Goal: Information Seeking & Learning: Find contact information

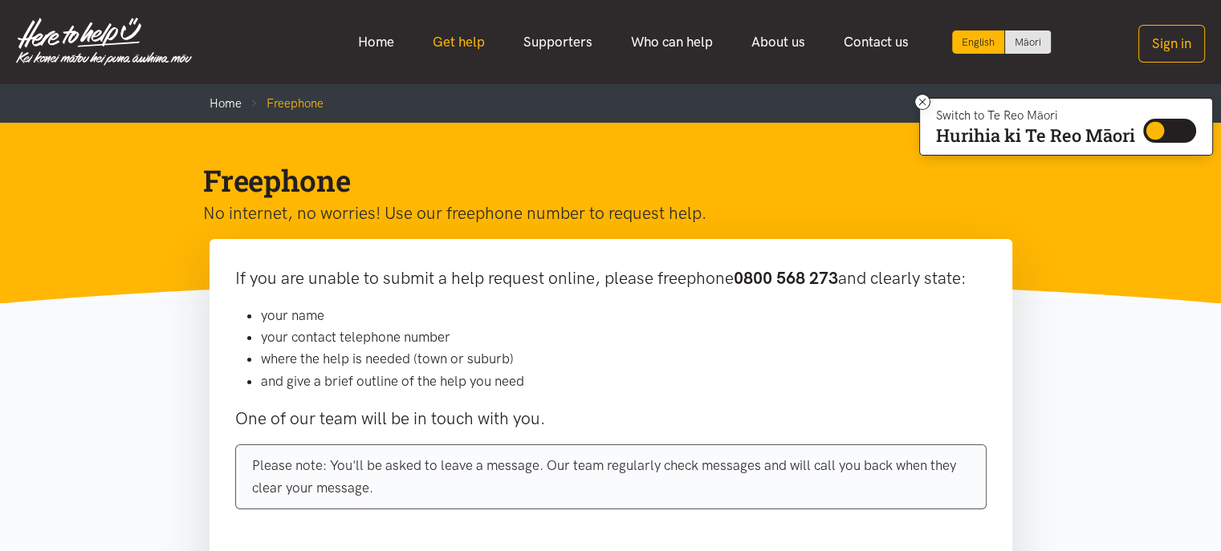
click at [473, 43] on link "Get help" at bounding box center [458, 42] width 91 height 35
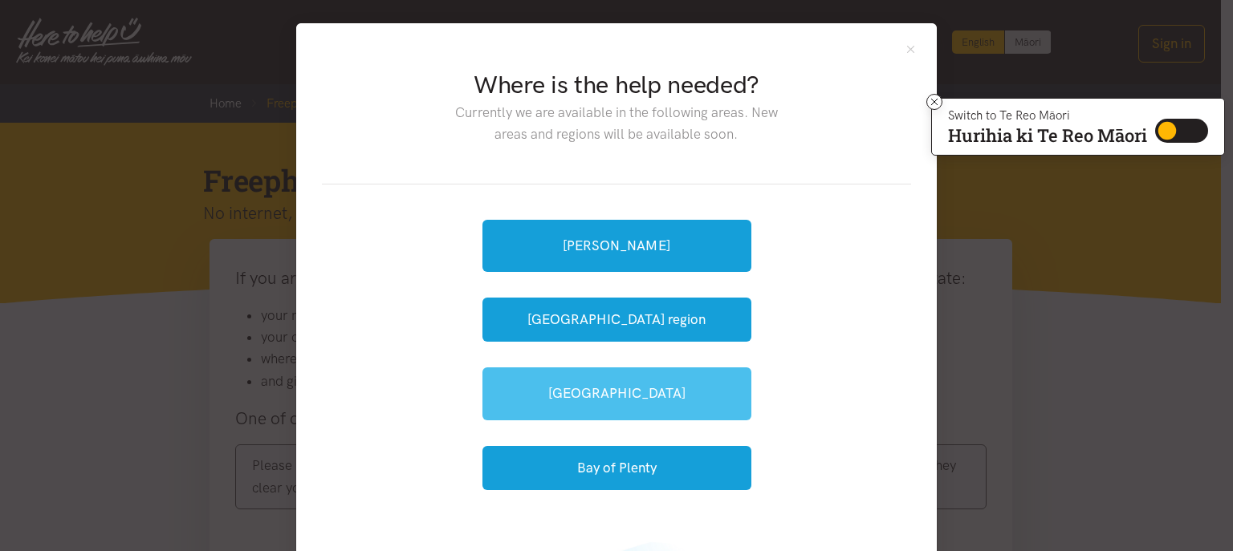
click at [606, 386] on link "[GEOGRAPHIC_DATA]" at bounding box center [616, 394] width 269 height 52
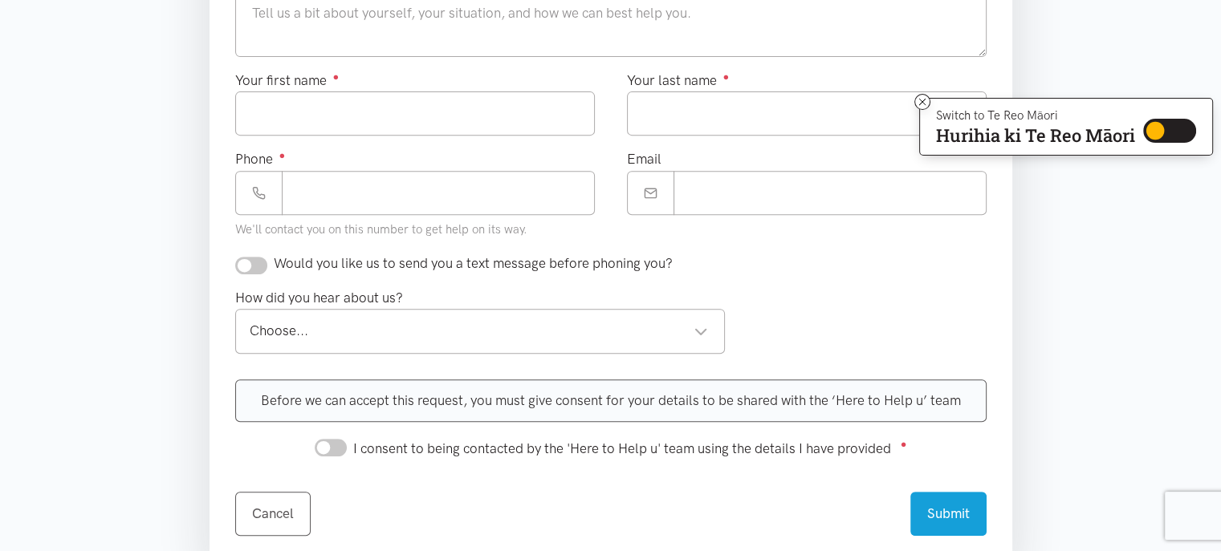
scroll to position [803, 0]
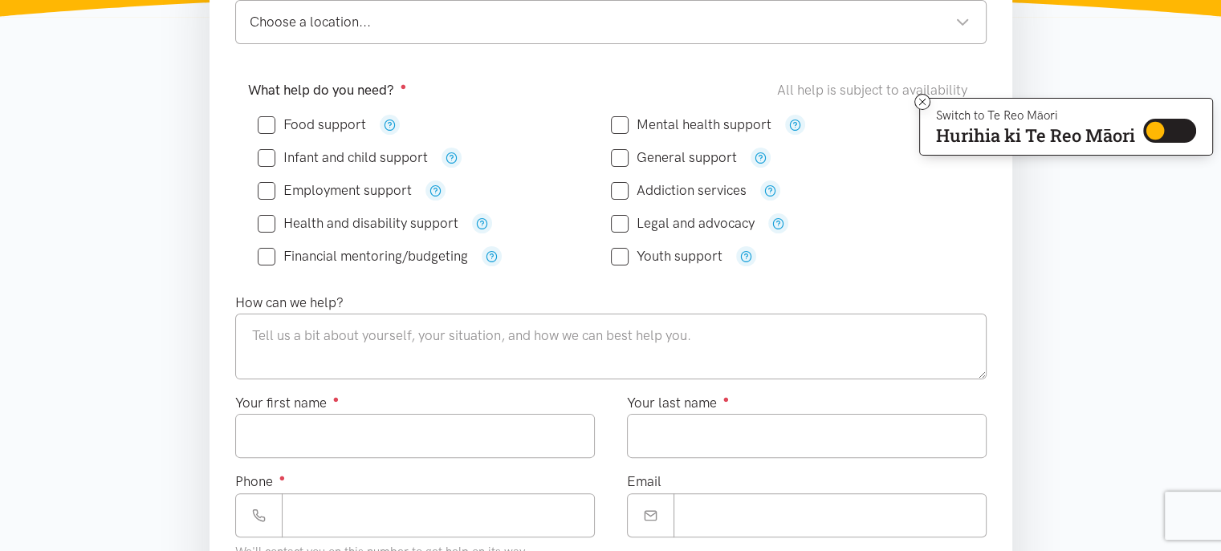
scroll to position [0, 0]
